Goal: Task Accomplishment & Management: Manage account settings

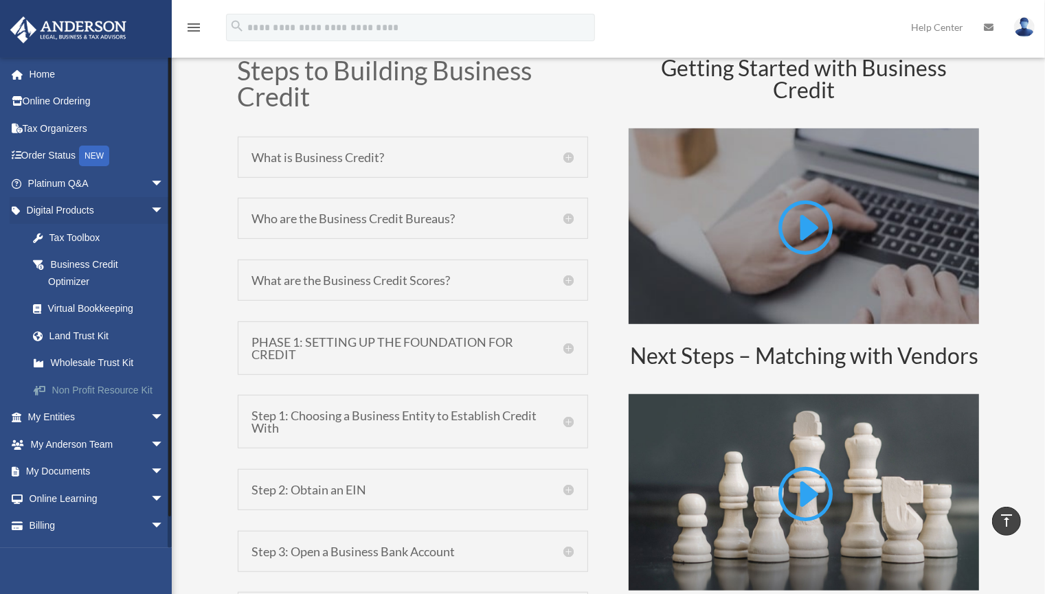
scroll to position [675, 0]
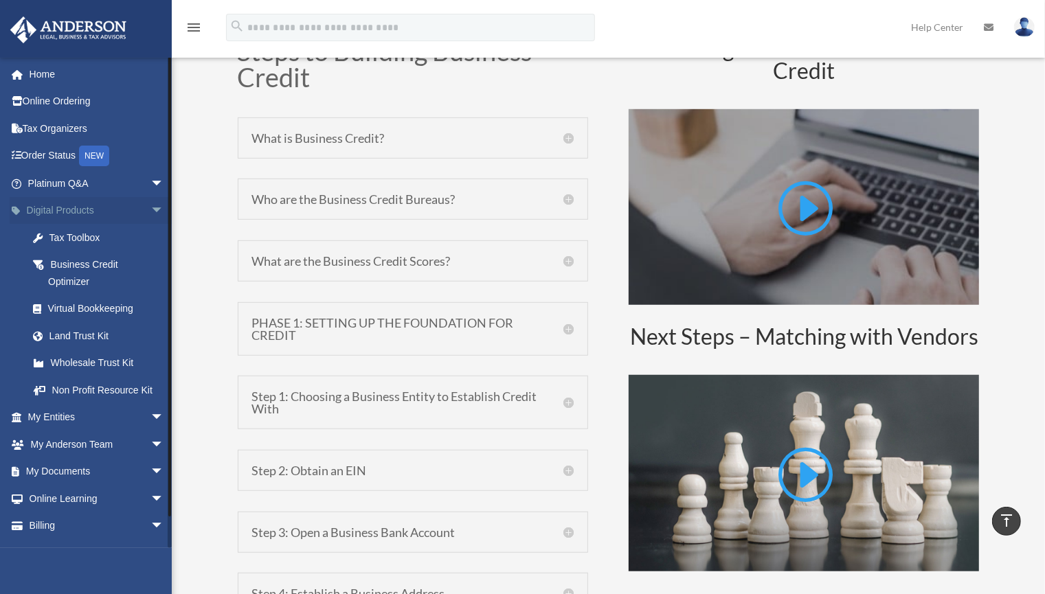
click at [150, 208] on span "arrow_drop_down" at bounding box center [163, 211] width 27 height 28
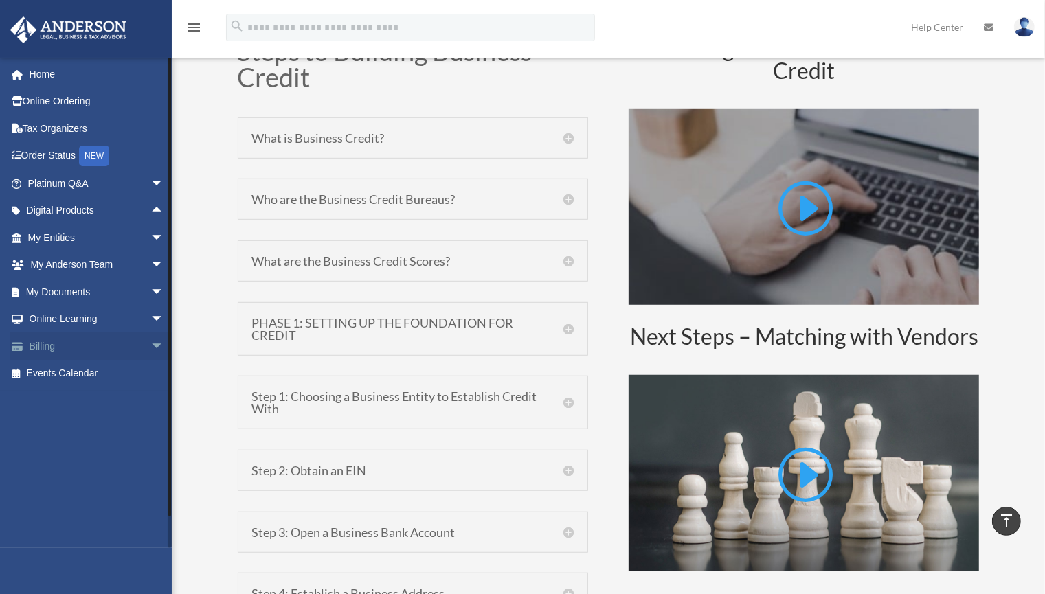
click at [150, 341] on span "arrow_drop_down" at bounding box center [163, 347] width 27 height 28
click at [96, 428] on link "Manage Payments" at bounding box center [102, 428] width 166 height 27
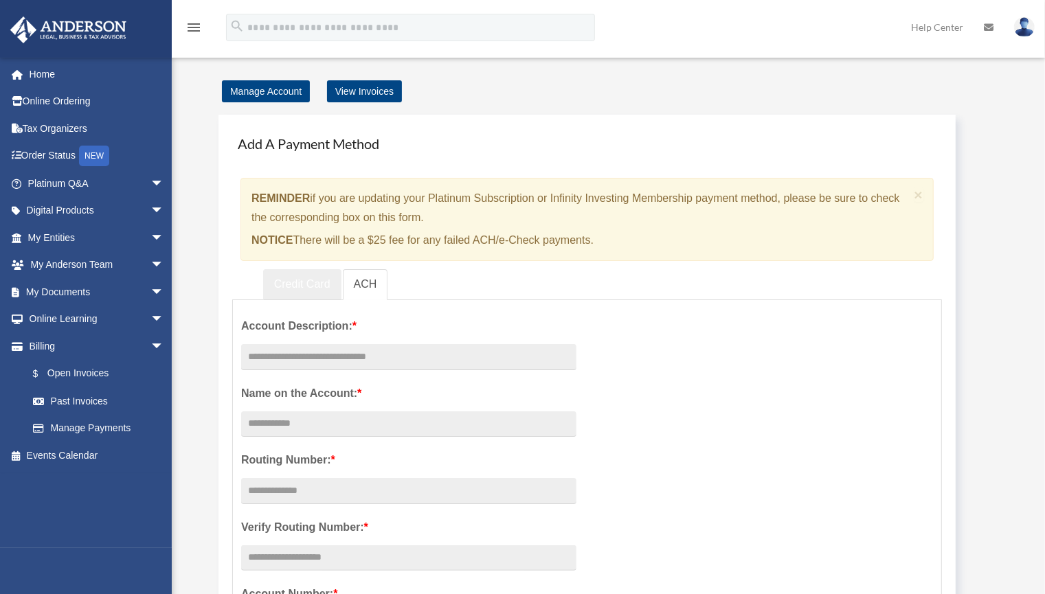
click at [293, 291] on link "Credit Card" at bounding box center [302, 284] width 78 height 31
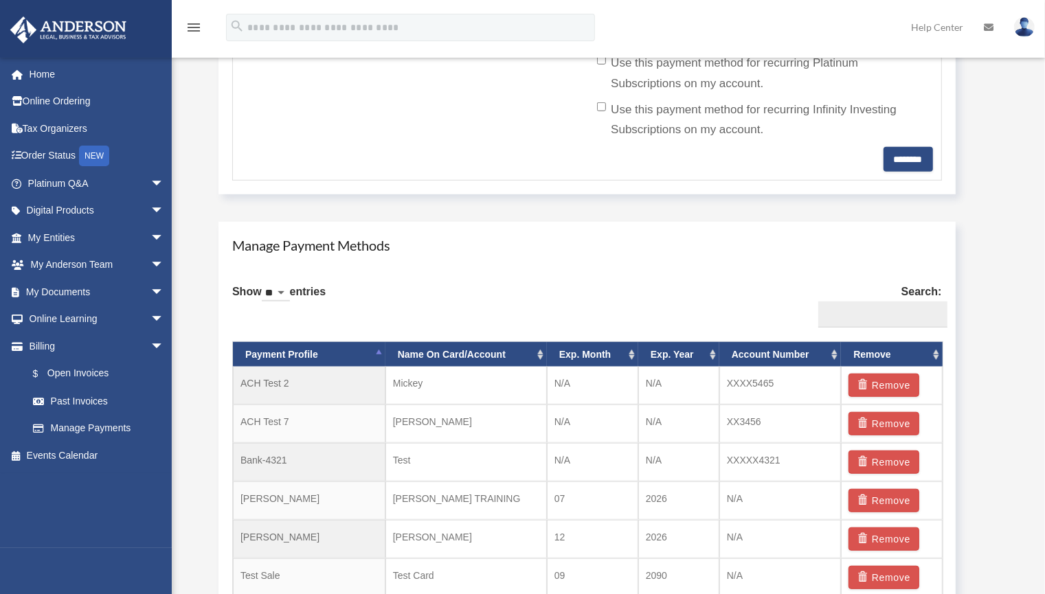
scroll to position [687, 0]
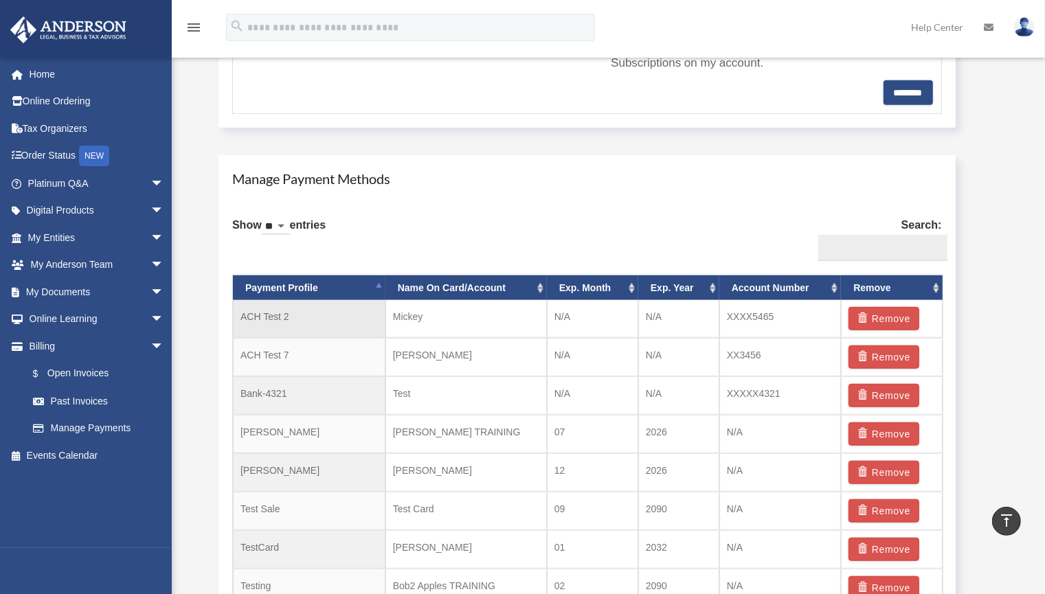
click at [410, 313] on td "Mickey" at bounding box center [465, 319] width 161 height 38
click at [620, 317] on td "N/A" at bounding box center [592, 319] width 91 height 38
click at [697, 317] on td "N/A" at bounding box center [678, 319] width 81 height 38
click at [767, 322] on td "XXXX5465" at bounding box center [780, 319] width 122 height 38
click at [650, 317] on td "N/A" at bounding box center [678, 319] width 81 height 38
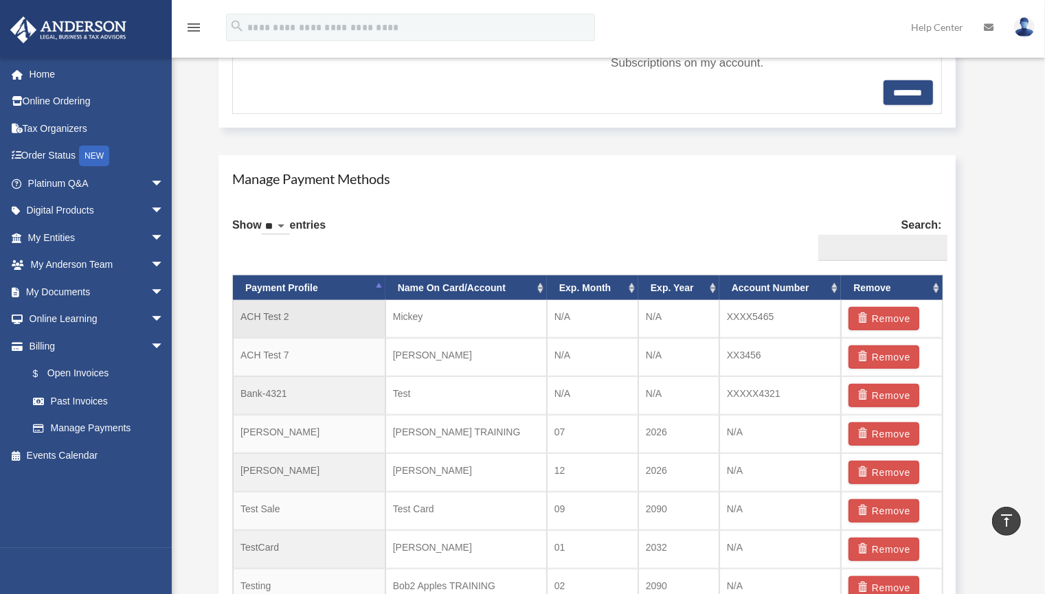
click at [572, 318] on td "N/A" at bounding box center [592, 319] width 91 height 38
click at [471, 317] on td "Mickey" at bounding box center [465, 319] width 161 height 38
click at [237, 315] on td "ACH Test 2" at bounding box center [309, 319] width 153 height 38
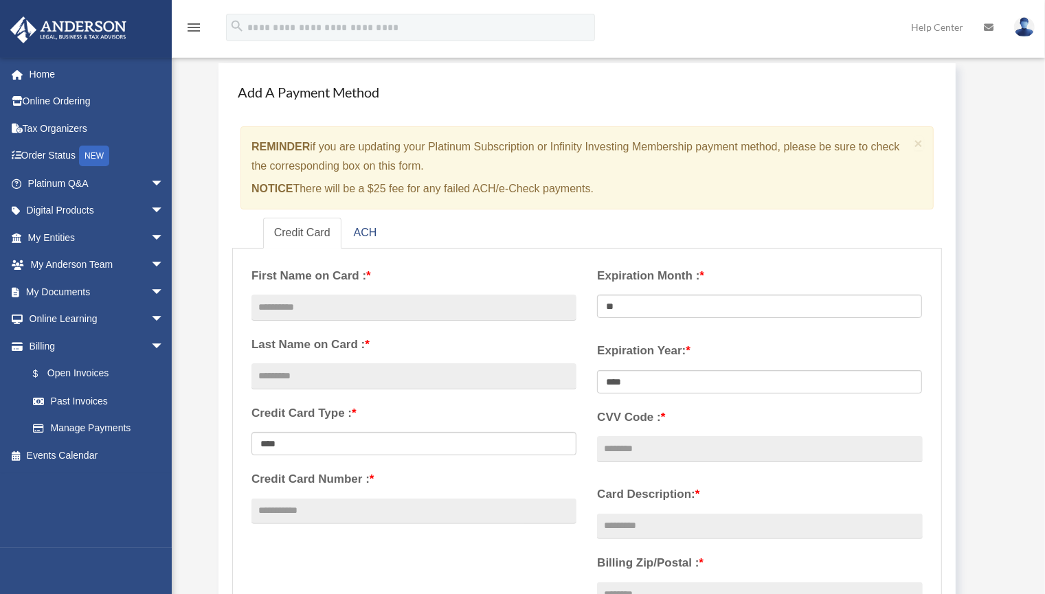
scroll to position [0, 0]
